Goal: Task Accomplishment & Management: Use online tool/utility

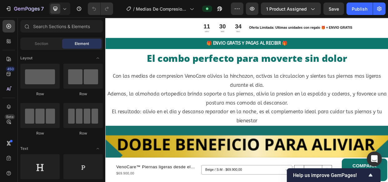
scroll to position [1745, 0]
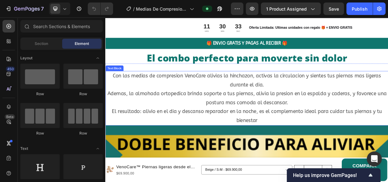
drag, startPoint x: 279, startPoint y: 138, endPoint x: 301, endPoint y: 152, distance: 25.8
click at [279, 137] on p "Ademas, la almohada ortopedica brinda soporte a tus piernas, alivia la presion …" at bounding box center [293, 125] width 374 height 24
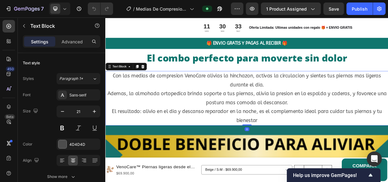
click at [313, 160] on p "El resultado: alivio en el dia y descanso reparador en la noche, es el compleme…" at bounding box center [293, 149] width 374 height 24
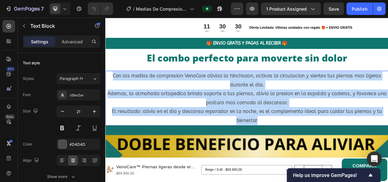
drag, startPoint x: 313, startPoint y: 166, endPoint x: 109, endPoint y: 106, distance: 212.4
click at [109, 106] on div "Con las medias de compresion VenoCare alivias la hinchazon, activas la circulac…" at bounding box center [292, 125] width 375 height 72
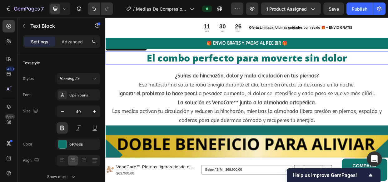
click at [346, 79] on p "El combo perfecto para moverte sin dolor" at bounding box center [293, 71] width 374 height 16
click at [388, 79] on p "El combo perfecto para moverte sin dolor" at bounding box center [293, 71] width 374 height 16
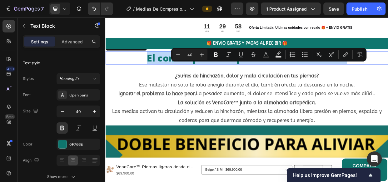
drag, startPoint x: 427, startPoint y: 85, endPoint x: 157, endPoint y: 83, distance: 270.1
click at [157, 79] on p "El combo perfecto para moverte sin dolor" at bounding box center [293, 71] width 374 height 16
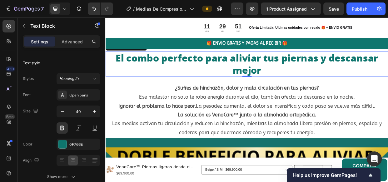
click at [382, 96] on p "El combo perfecto para aliviar tus piernas y descansar mejor" at bounding box center [293, 79] width 374 height 33
click at [358, 8] on div "Publish" at bounding box center [360, 9] width 16 height 7
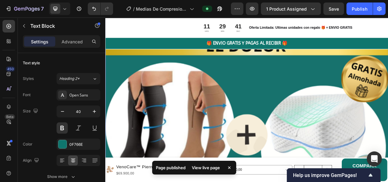
scroll to position [1294, 0]
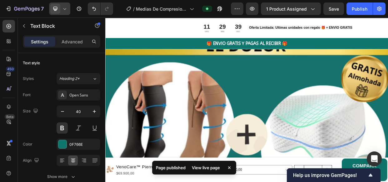
click at [66, 7] on icon at bounding box center [65, 9] width 6 height 6
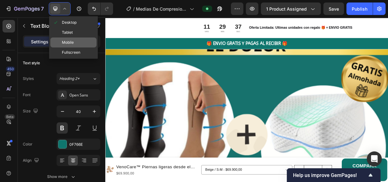
click at [68, 41] on span "Mobile" at bounding box center [68, 42] width 12 height 6
type input "30"
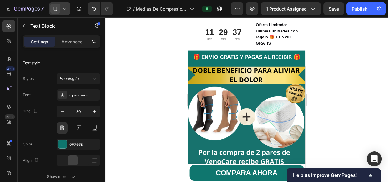
scroll to position [1317, 0]
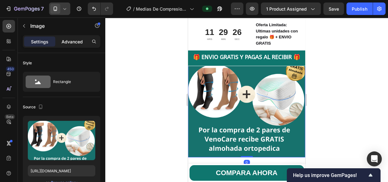
click at [70, 42] on p "Advanced" at bounding box center [72, 41] width 21 height 7
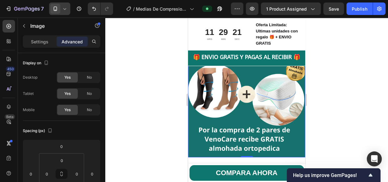
click at [120, 100] on div at bounding box center [246, 100] width 283 height 165
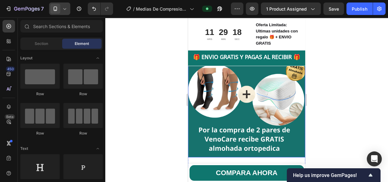
click at [249, 69] on img at bounding box center [246, 98] width 117 height 117
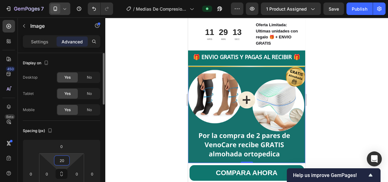
click at [73, 0] on html "7 Version history / Medias De Compresion Anti Varices Cremallera Preview 1 prod…" at bounding box center [194, 0] width 388 height 0
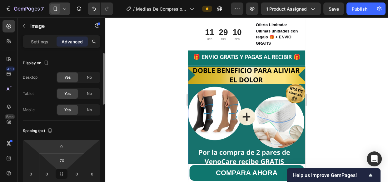
drag, startPoint x: 73, startPoint y: 156, endPoint x: 72, endPoint y: 153, distance: 3.3
click at [73, 0] on html "7 Version history / Medias De Compresion Anti Varices Cremallera Preview 1 prod…" at bounding box center [194, 0] width 388 height 0
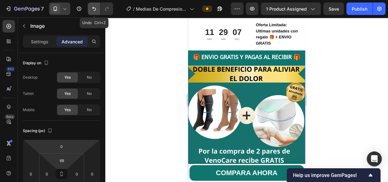
click at [94, 6] on icon "Undo/Redo" at bounding box center [94, 9] width 6 height 6
type input "18"
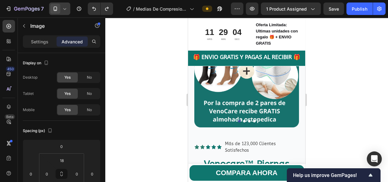
scroll to position [0, 0]
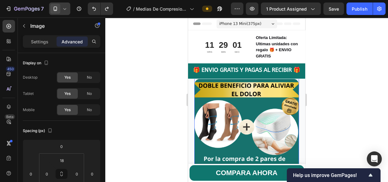
click at [224, 82] on img at bounding box center [246, 131] width 105 height 105
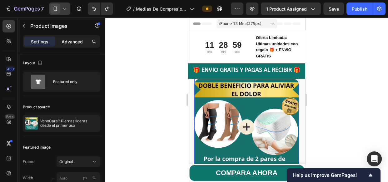
click at [76, 39] on p "Advanced" at bounding box center [72, 41] width 21 height 7
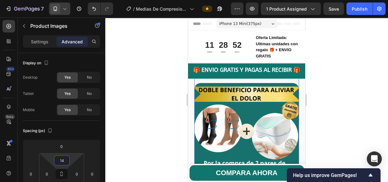
type input "12"
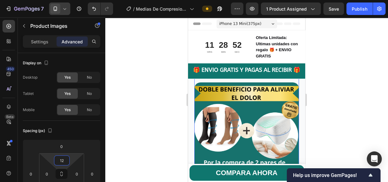
click at [72, 0] on html "7 Version history / Medias De Compresion Anti Varices Cremallera Preview 1 prod…" at bounding box center [194, 0] width 388 height 0
click at [144, 106] on div at bounding box center [246, 100] width 283 height 165
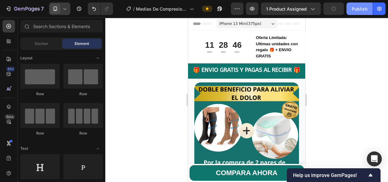
click at [359, 7] on div "Publish" at bounding box center [360, 9] width 16 height 7
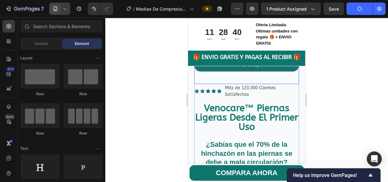
scroll to position [114, 0]
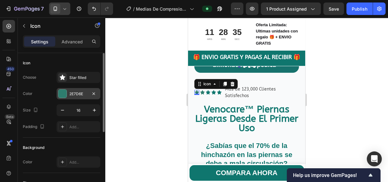
click at [61, 95] on div at bounding box center [62, 94] width 8 height 8
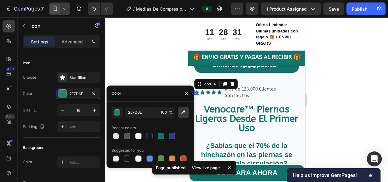
click at [184, 109] on icon "button" at bounding box center [183, 112] width 6 height 6
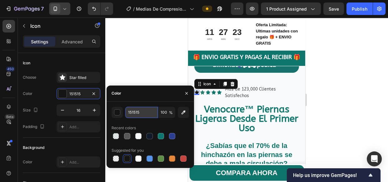
paste input "El combo perfecto para aliviar tus piernas y descansar mejor"
type input "El combo perfecto para aliviar tus piernas y descansar mejor"
click at [144, 60] on div at bounding box center [246, 100] width 283 height 165
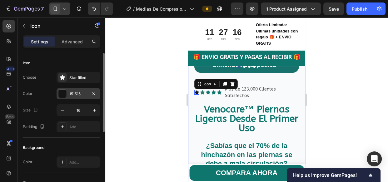
click at [76, 91] on div "151515" at bounding box center [78, 94] width 18 height 6
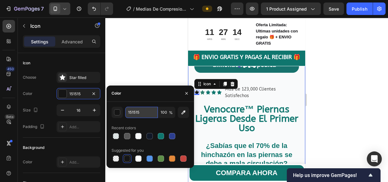
click at [139, 112] on input "151515" at bounding box center [141, 112] width 33 height 11
paste input "El combo perfecto para aliviar tus piernas y descansar mejor"
paste input "#FFFF00"
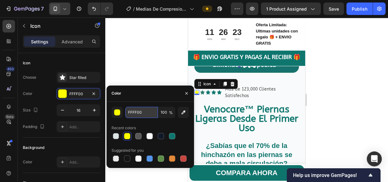
paste input "#"
type input "FFFF00"
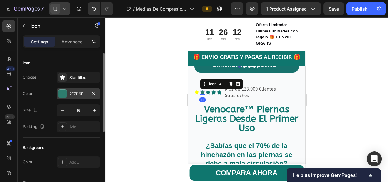
click at [70, 91] on div "2E7D6E" at bounding box center [79, 93] width 44 height 11
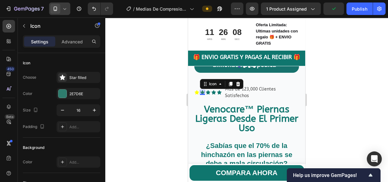
click at [146, 50] on div at bounding box center [246, 100] width 283 height 165
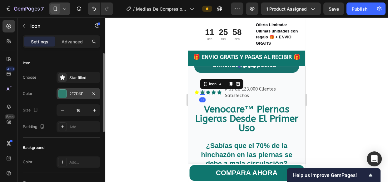
click at [83, 93] on div "2E7D6E" at bounding box center [78, 94] width 18 height 6
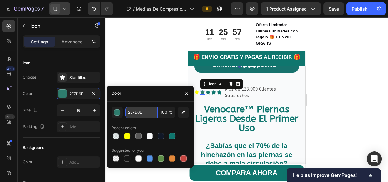
click at [135, 113] on input "2E7D6E" at bounding box center [141, 112] width 33 height 11
paste input "#FFFF00"
type input "#FFFF00"
click at [140, 73] on div at bounding box center [246, 100] width 283 height 165
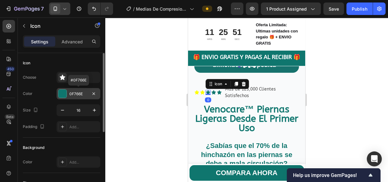
click at [76, 93] on div "0F766E" at bounding box center [78, 94] width 18 height 6
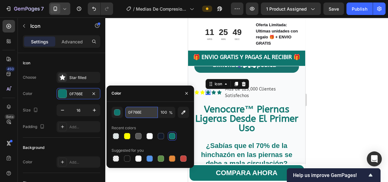
click at [136, 112] on input "0F766E" at bounding box center [141, 112] width 33 height 11
paste input "#FFFF00"
type input "#FFFF00"
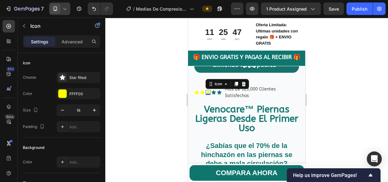
click at [143, 70] on div at bounding box center [246, 100] width 283 height 165
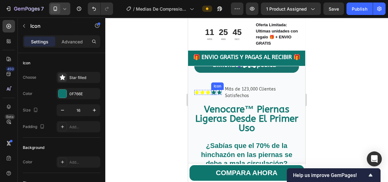
click at [213, 90] on div "Icon" at bounding box center [213, 92] width 5 height 5
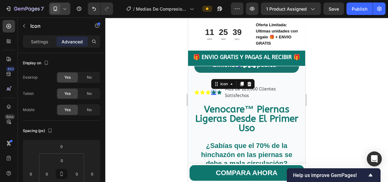
click at [213, 90] on icon at bounding box center [214, 92] width 4 height 4
click at [35, 39] on p "Settings" at bounding box center [40, 41] width 18 height 7
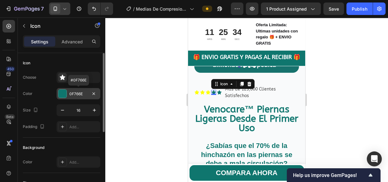
click at [72, 92] on div "0F766E" at bounding box center [78, 94] width 18 height 6
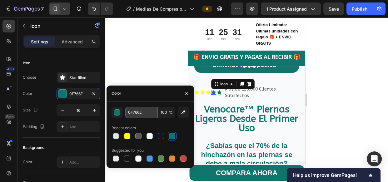
click at [135, 112] on input "0F766E" at bounding box center [141, 112] width 33 height 11
paste input "#FFFF00"
type input "#FFFF00"
click at [134, 70] on div at bounding box center [246, 100] width 283 height 165
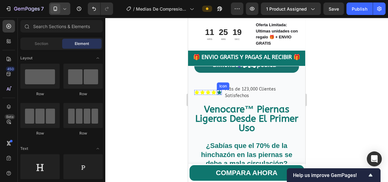
click at [220, 90] on icon at bounding box center [219, 92] width 4 height 4
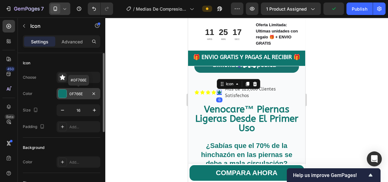
click at [78, 91] on div "0F766E" at bounding box center [78, 94] width 18 height 6
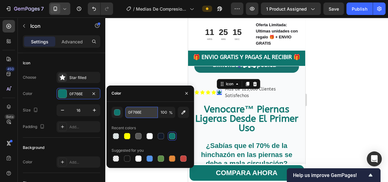
click at [135, 113] on input "0F766E" at bounding box center [141, 112] width 33 height 11
paste input "#FFFF00"
type input "#FFFF00"
click at [134, 59] on div at bounding box center [246, 100] width 283 height 165
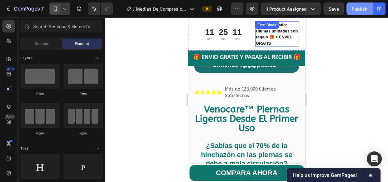
click at [357, 8] on div "Publish" at bounding box center [360, 9] width 16 height 7
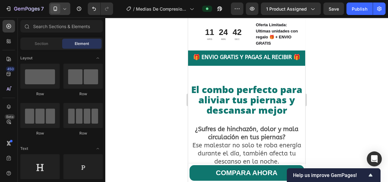
scroll to position [1406, 0]
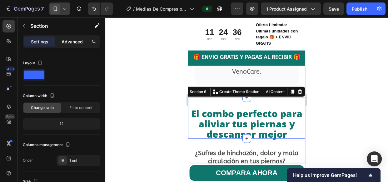
click at [71, 42] on p "Advanced" at bounding box center [72, 41] width 21 height 7
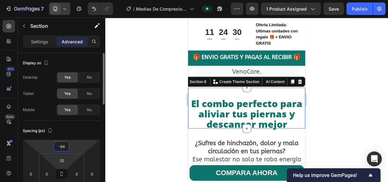
drag, startPoint x: 76, startPoint y: 147, endPoint x: 75, endPoint y: 156, distance: 8.5
click at [75, 0] on html "7 Version history / Medias De Compresion Anti Varices Cremallera Preview 1 prod…" at bounding box center [194, 0] width 388 height 0
type input "-62"
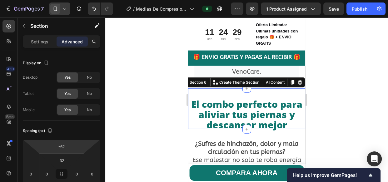
click at [138, 121] on div at bounding box center [246, 100] width 283 height 165
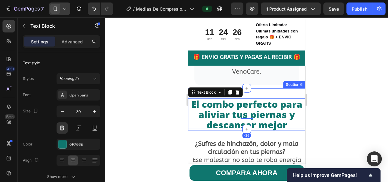
click at [254, 101] on div "El combo perfecto para aliviar tus piernas y descansar mejor Text Block -36 Sec…" at bounding box center [246, 108] width 117 height 41
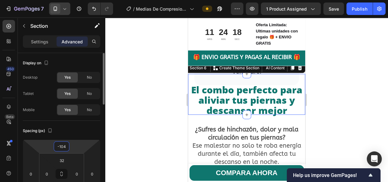
click at [81, 0] on html "7 Version history / Medias De Compresion Anti Varices Cremallera Preview 1 prod…" at bounding box center [194, 0] width 388 height 0
type input "-102"
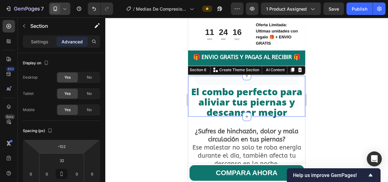
click at [353, 48] on div at bounding box center [246, 100] width 283 height 165
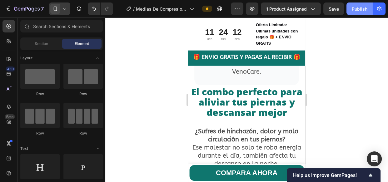
click at [359, 11] on div "Publish" at bounding box center [360, 9] width 16 height 7
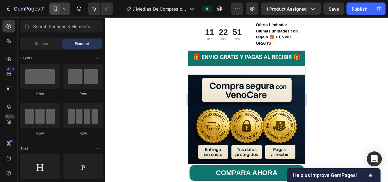
scroll to position [2920, 0]
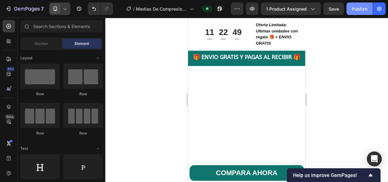
click at [354, 8] on div "Publish" at bounding box center [360, 9] width 16 height 7
